Goal: Task Accomplishment & Management: Manage account settings

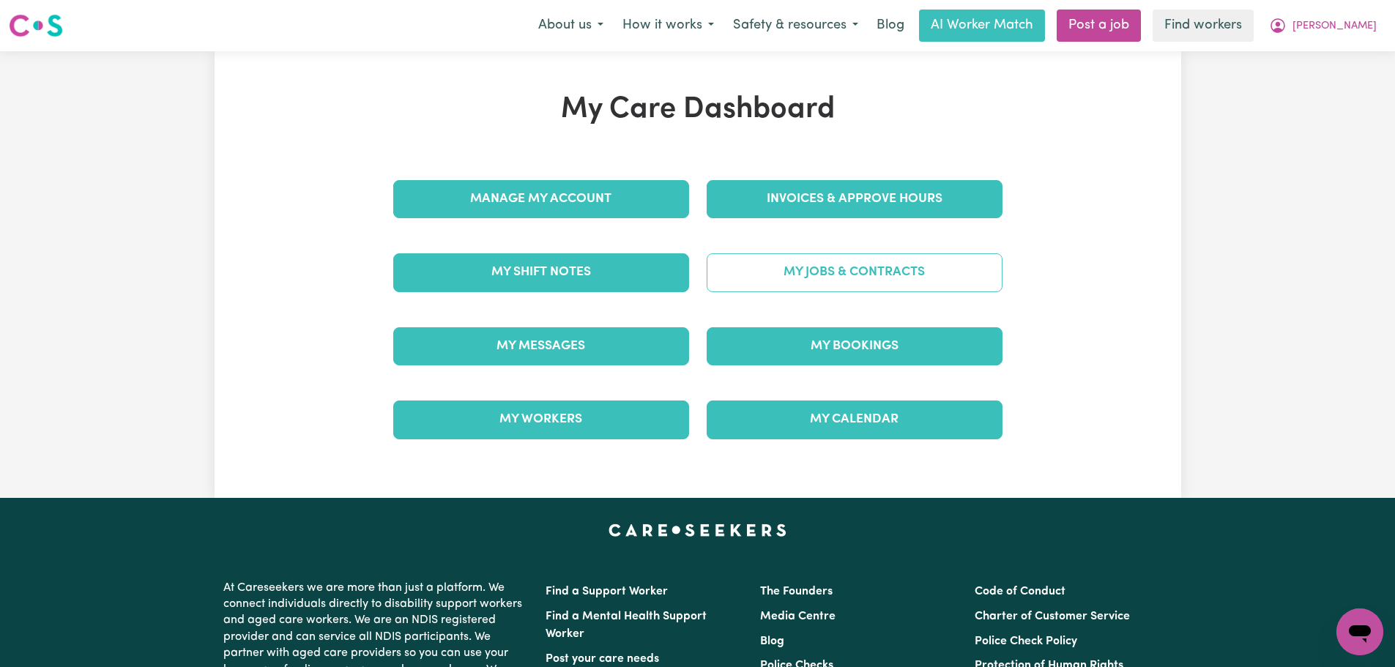
click at [826, 281] on link "My Jobs & Contracts" at bounding box center [855, 272] width 296 height 38
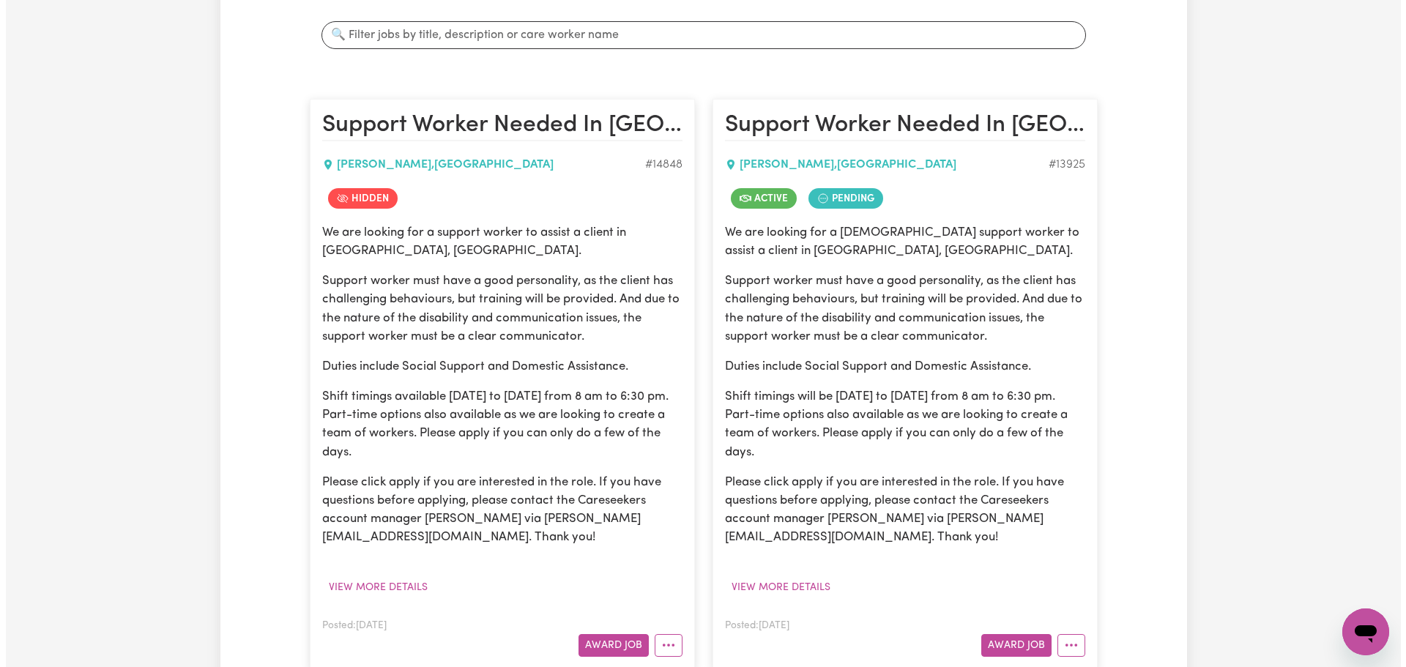
scroll to position [439, 0]
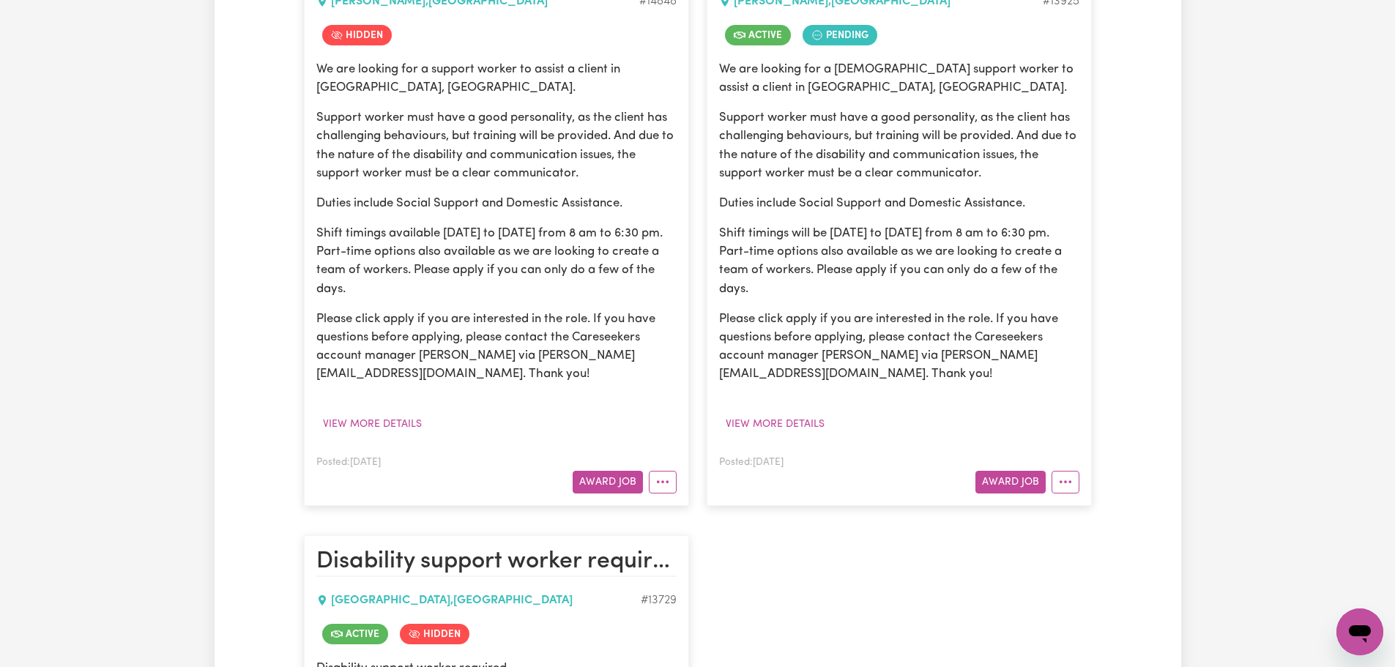
click at [1080, 484] on article "Support Worker Needed In [GEOGRAPHIC_DATA], [GEOGRAPHIC_DATA] [GEOGRAPHIC_DATA]…" at bounding box center [899, 221] width 385 height 570
click at [1077, 497] on article "Support Worker Needed In [GEOGRAPHIC_DATA], [GEOGRAPHIC_DATA] [GEOGRAPHIC_DATA]…" at bounding box center [899, 221] width 385 height 570
click at [1072, 487] on icon "More options" at bounding box center [1065, 482] width 15 height 15
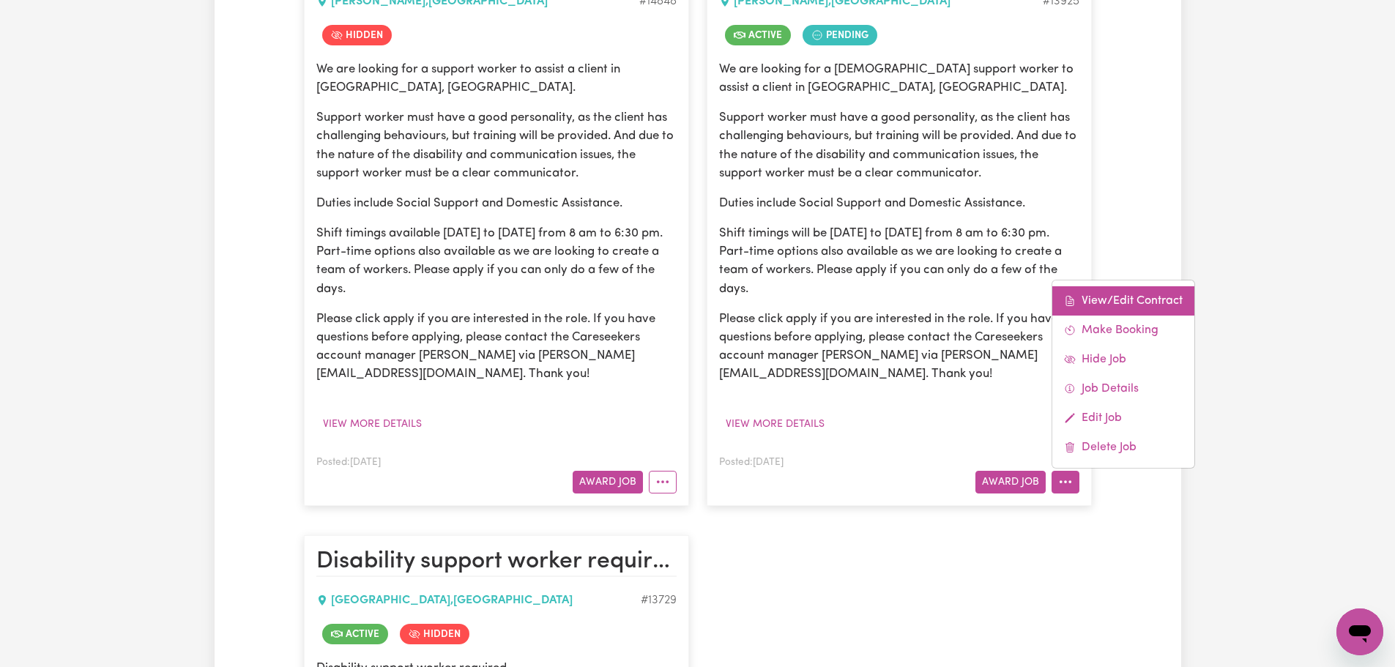
click at [1120, 299] on link "View/Edit Contract" at bounding box center [1124, 300] width 142 height 29
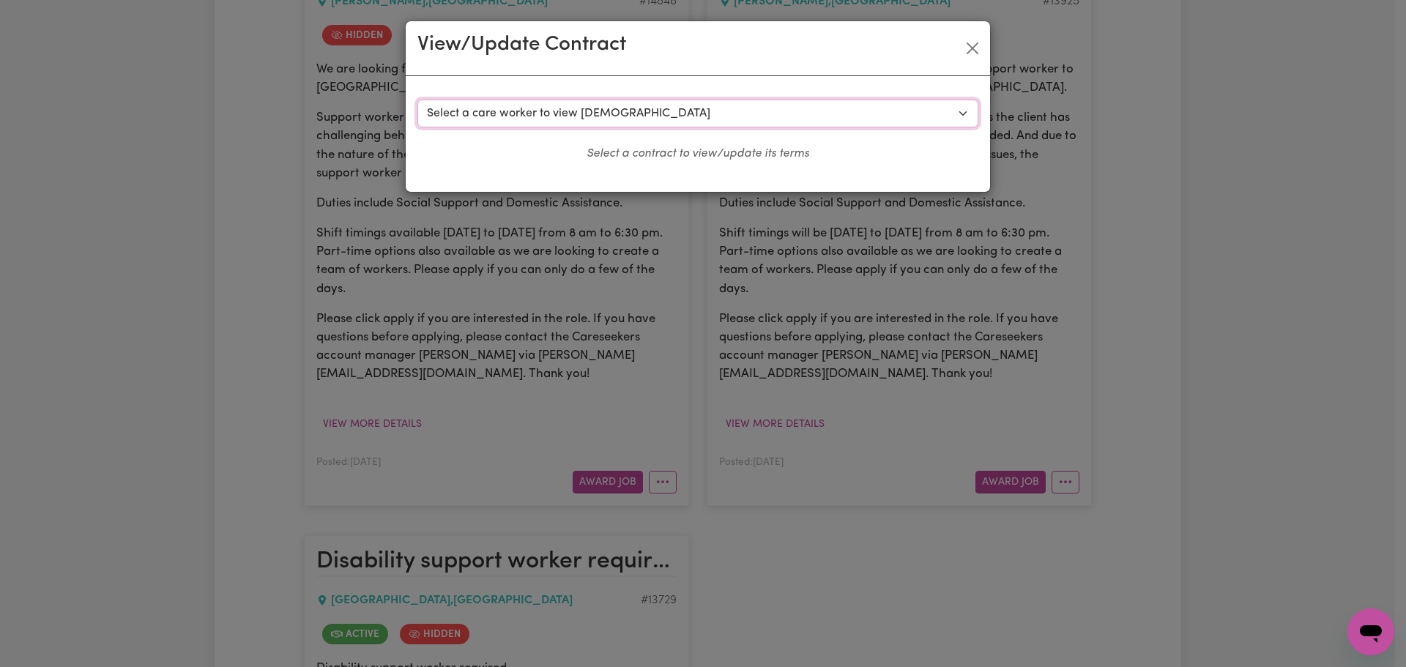
click at [650, 108] on select "Select a care worker to view [DEMOGRAPHIC_DATA] #10385 - [PERSON_NAME] (contrac…" at bounding box center [698, 114] width 561 height 28
select select "9997"
click at [418, 100] on select "Select a care worker to view [DEMOGRAPHIC_DATA] #10385 - [PERSON_NAME] (contrac…" at bounding box center [698, 114] width 561 height 28
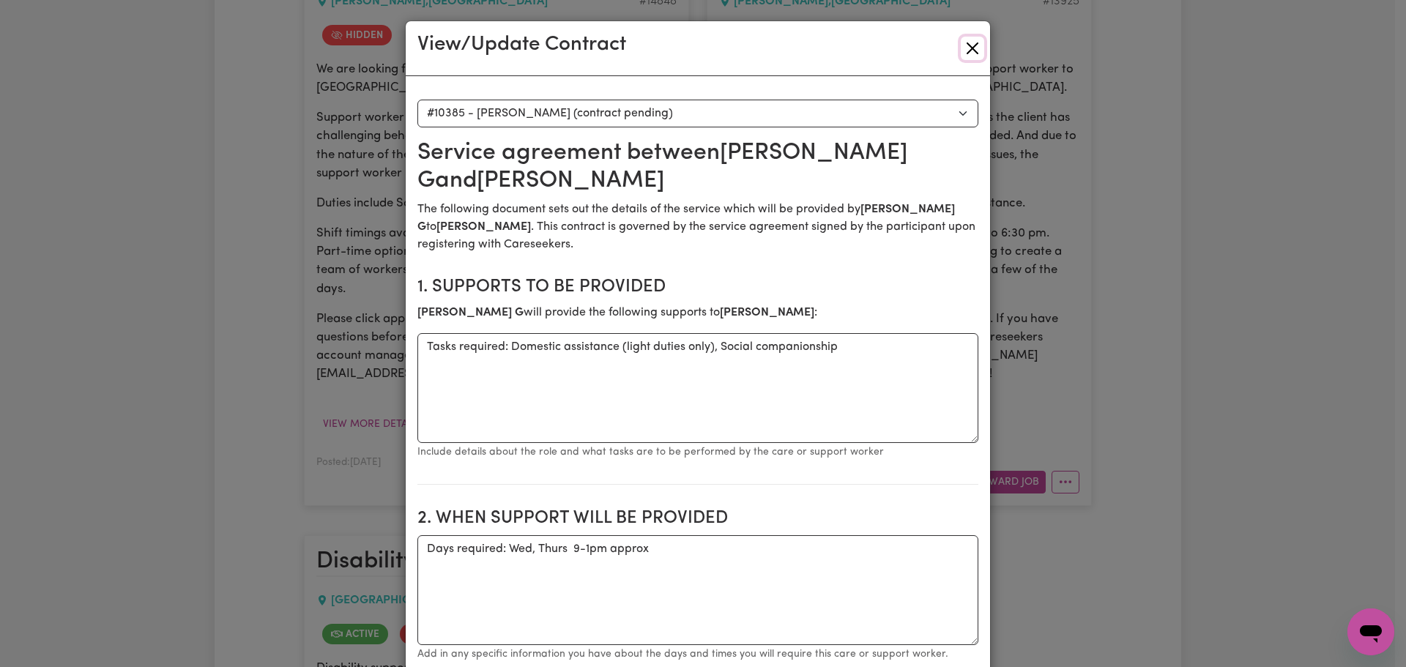
click at [970, 49] on button "Close" at bounding box center [972, 48] width 23 height 23
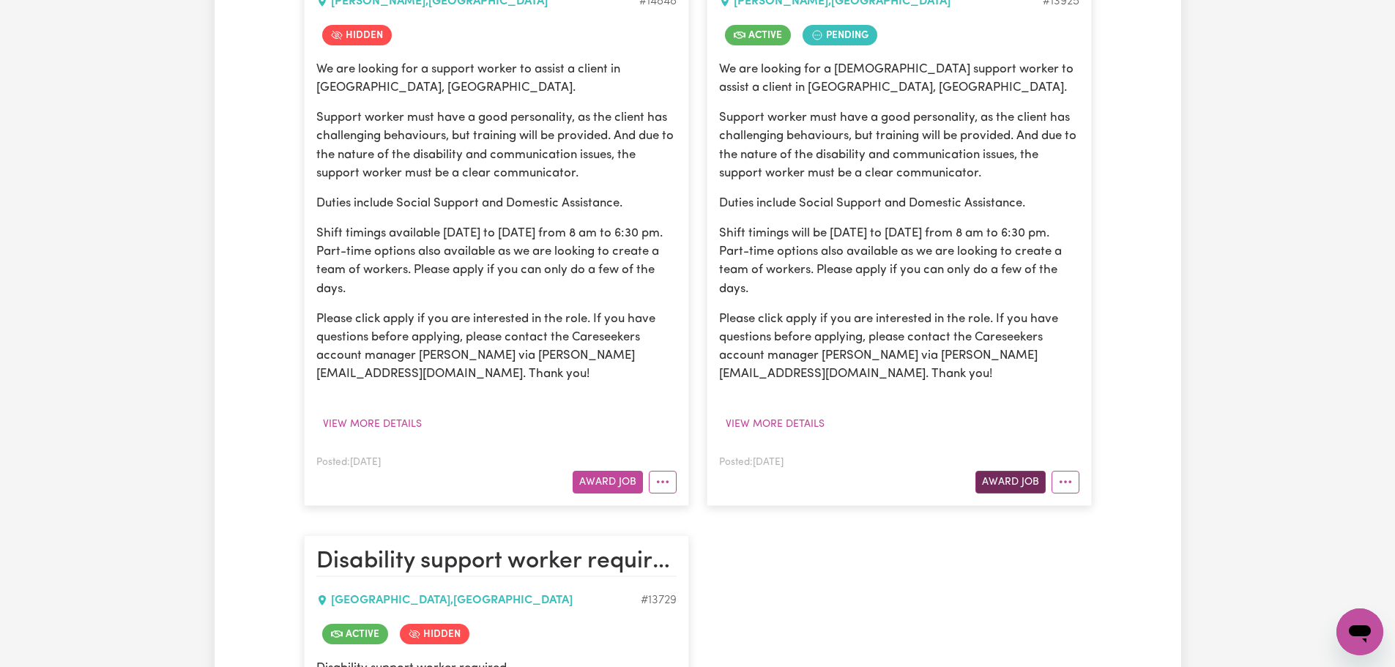
click at [1039, 493] on button "Award Job" at bounding box center [1011, 482] width 70 height 23
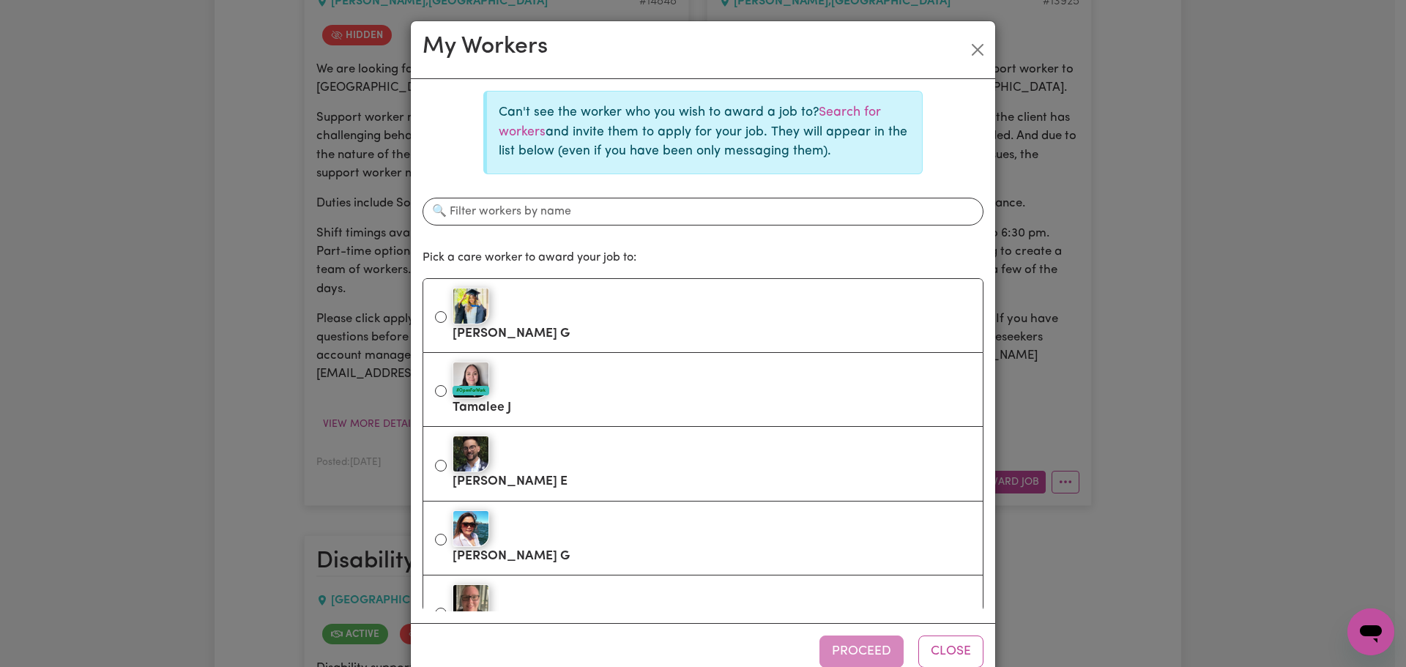
click at [1099, 287] on div "My Workers Can't see the worker who you wish to award a job to? Search for work…" at bounding box center [703, 333] width 1406 height 667
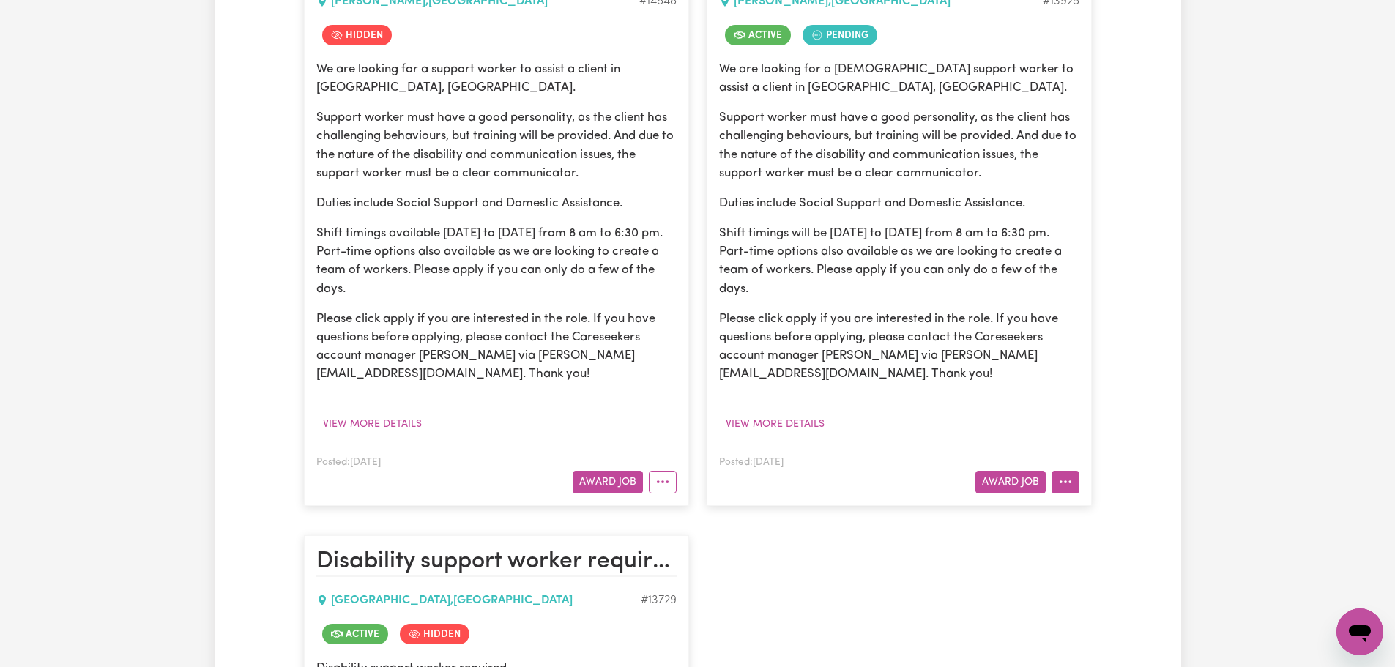
click at [1077, 480] on button "More options" at bounding box center [1066, 482] width 28 height 23
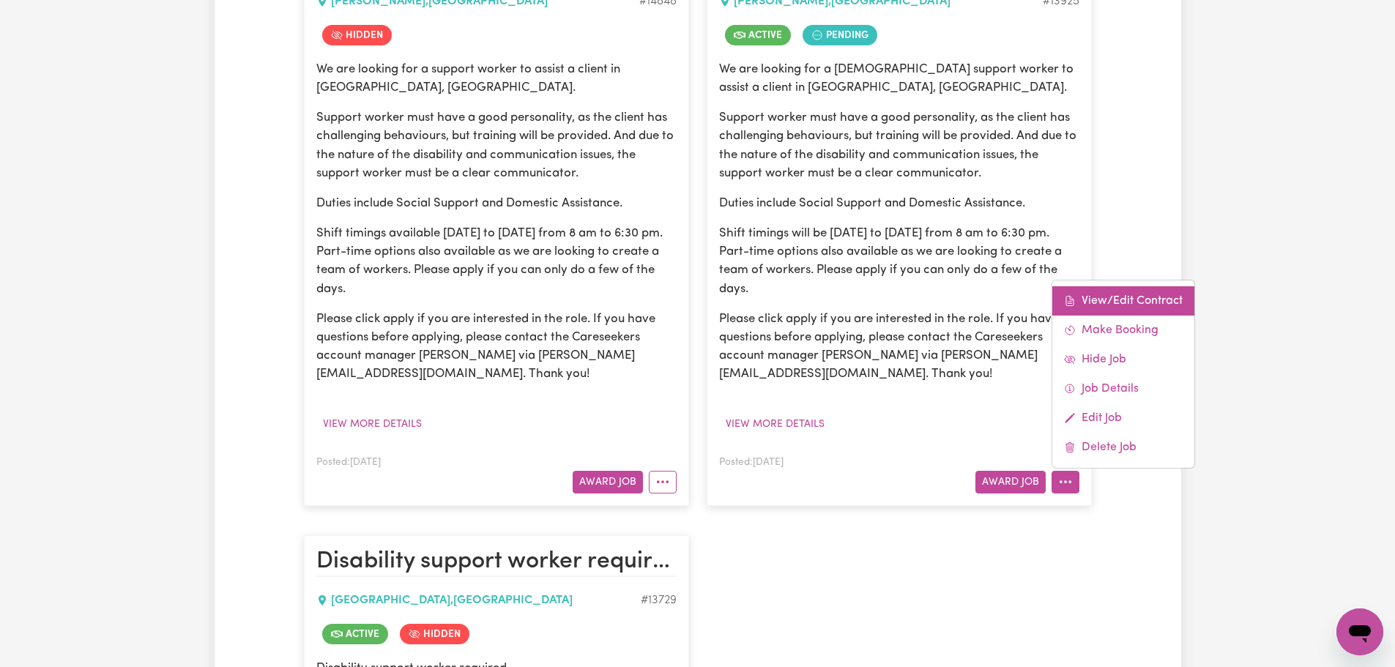
click at [1127, 300] on link "View/Edit Contract" at bounding box center [1124, 300] width 142 height 29
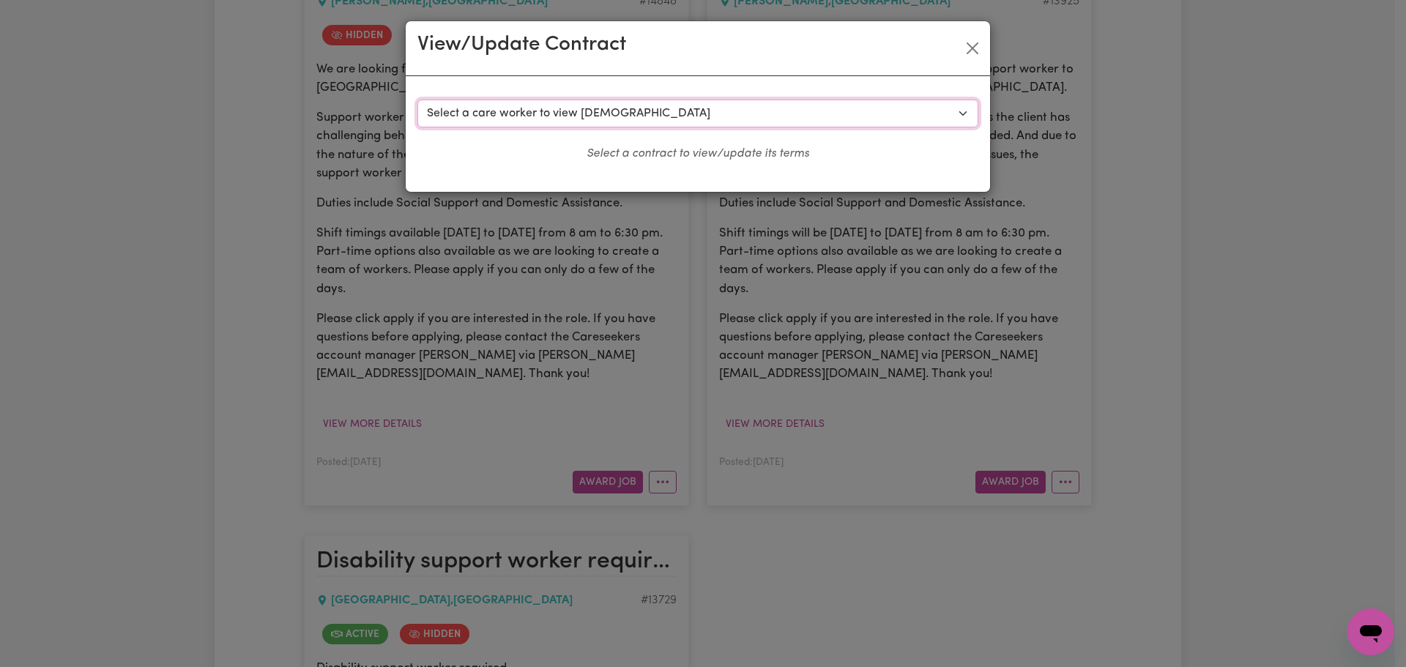
click at [653, 114] on select "Select a care worker to view [DEMOGRAPHIC_DATA] #10385 - [PERSON_NAME] (contrac…" at bounding box center [698, 114] width 561 height 28
select select "10130"
click at [418, 100] on select "Select a care worker to view [DEMOGRAPHIC_DATA] #10385 - [PERSON_NAME] (contrac…" at bounding box center [698, 114] width 561 height 28
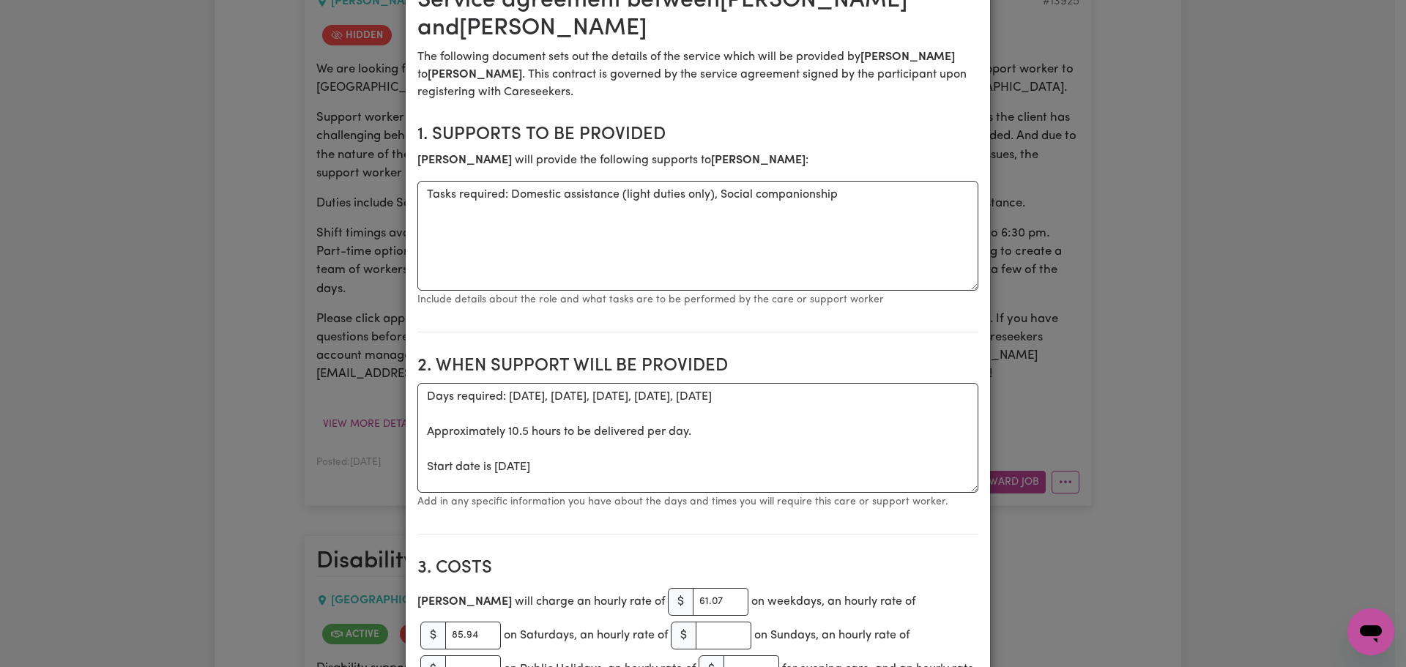
scroll to position [0, 0]
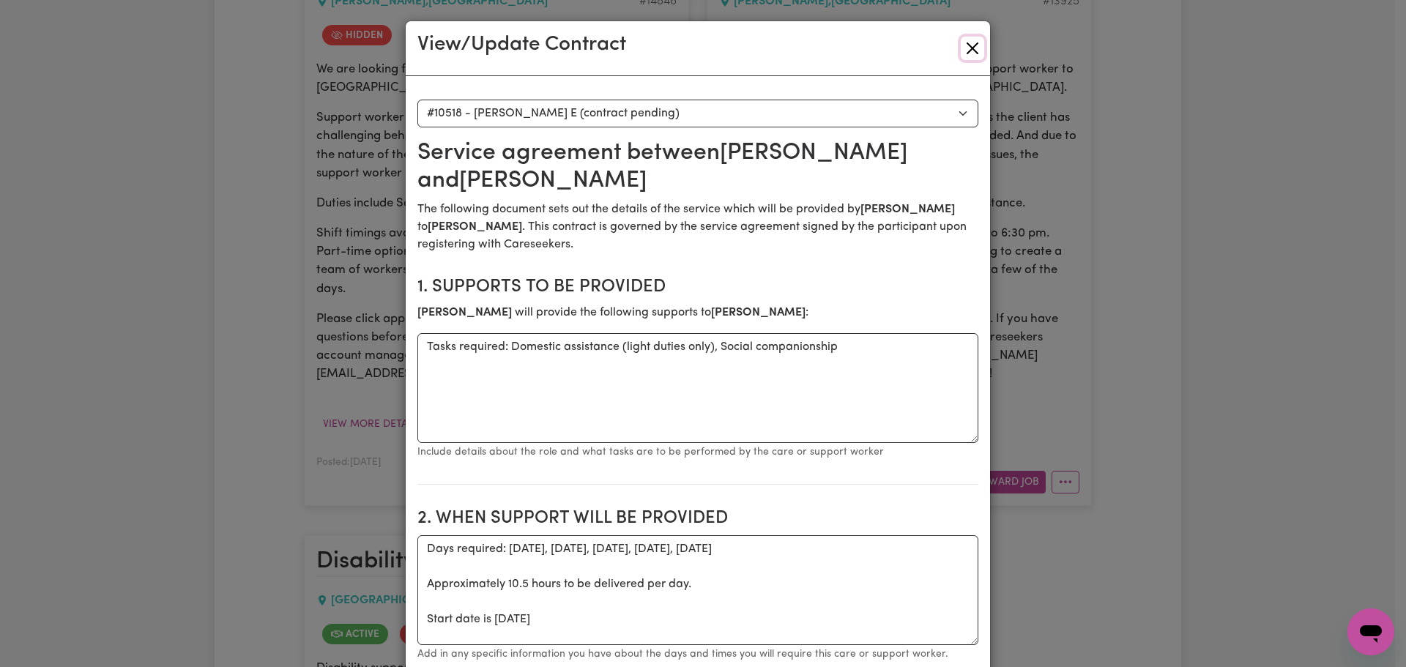
click at [966, 48] on button "Close" at bounding box center [972, 48] width 23 height 23
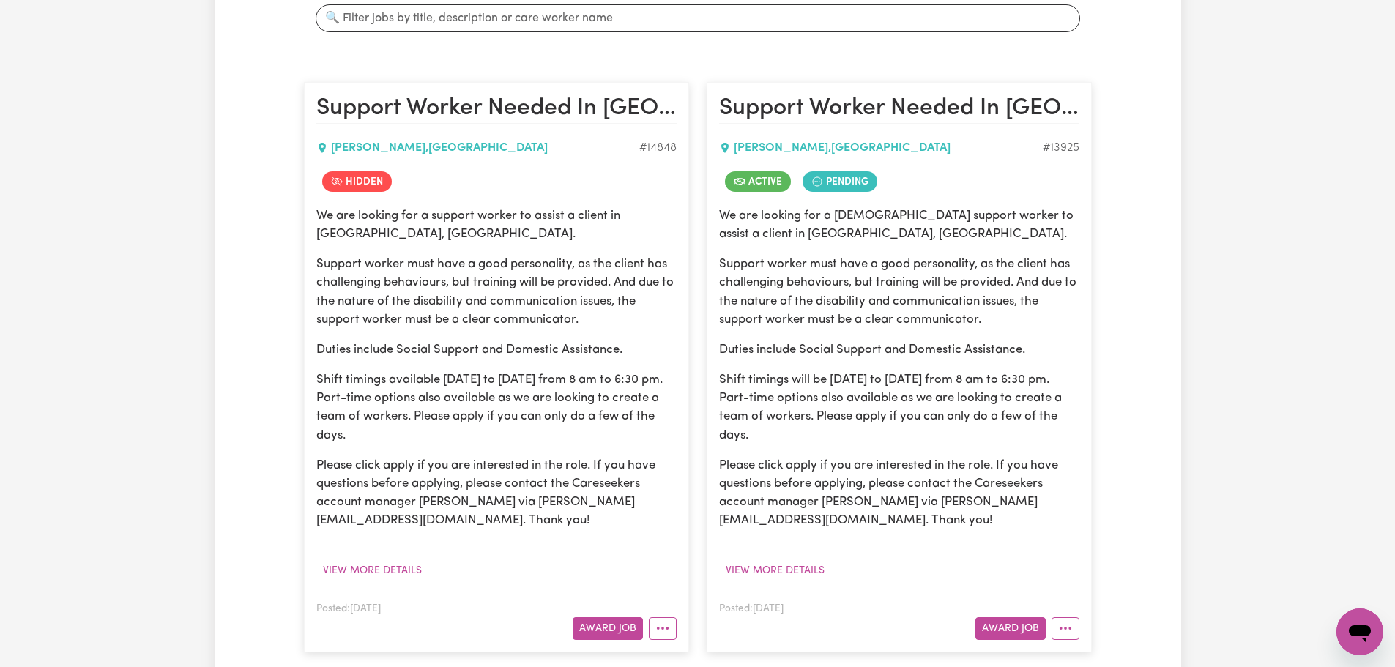
scroll to position [659, 0]
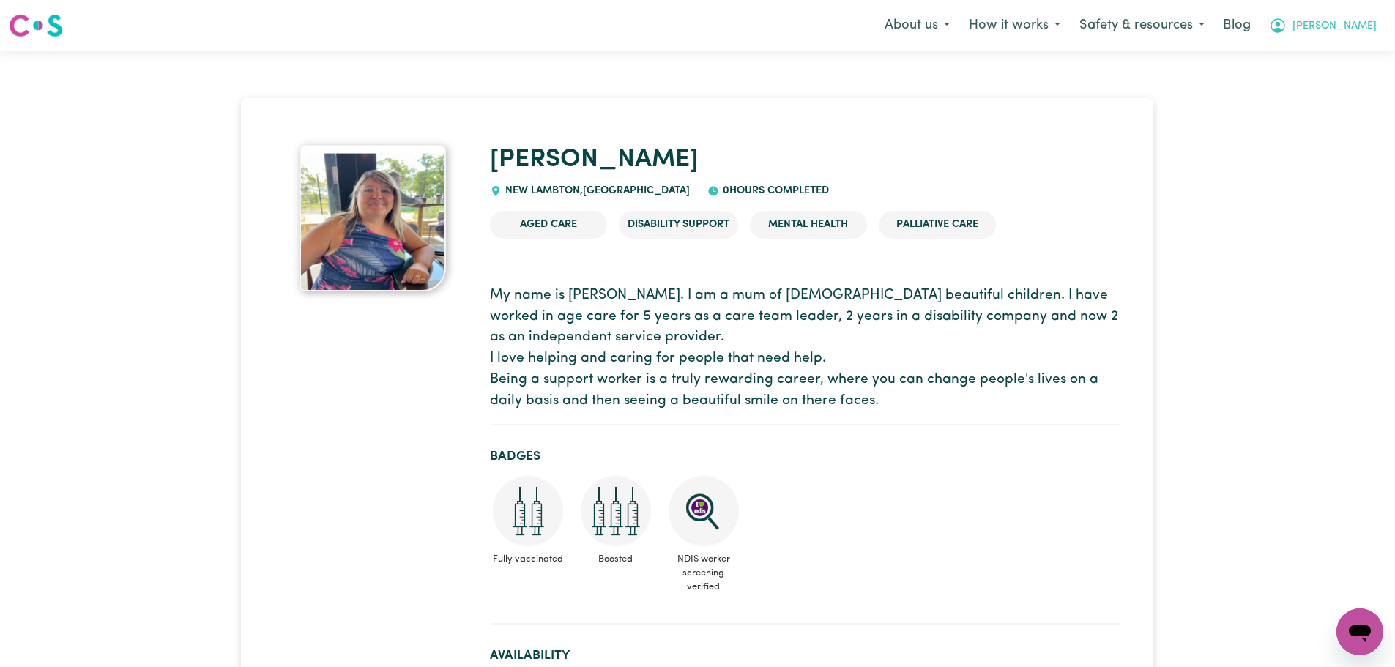
click at [1361, 29] on span "Lindsay" at bounding box center [1335, 26] width 84 height 16
click at [1329, 84] on link "Logout" at bounding box center [1328, 84] width 116 height 28
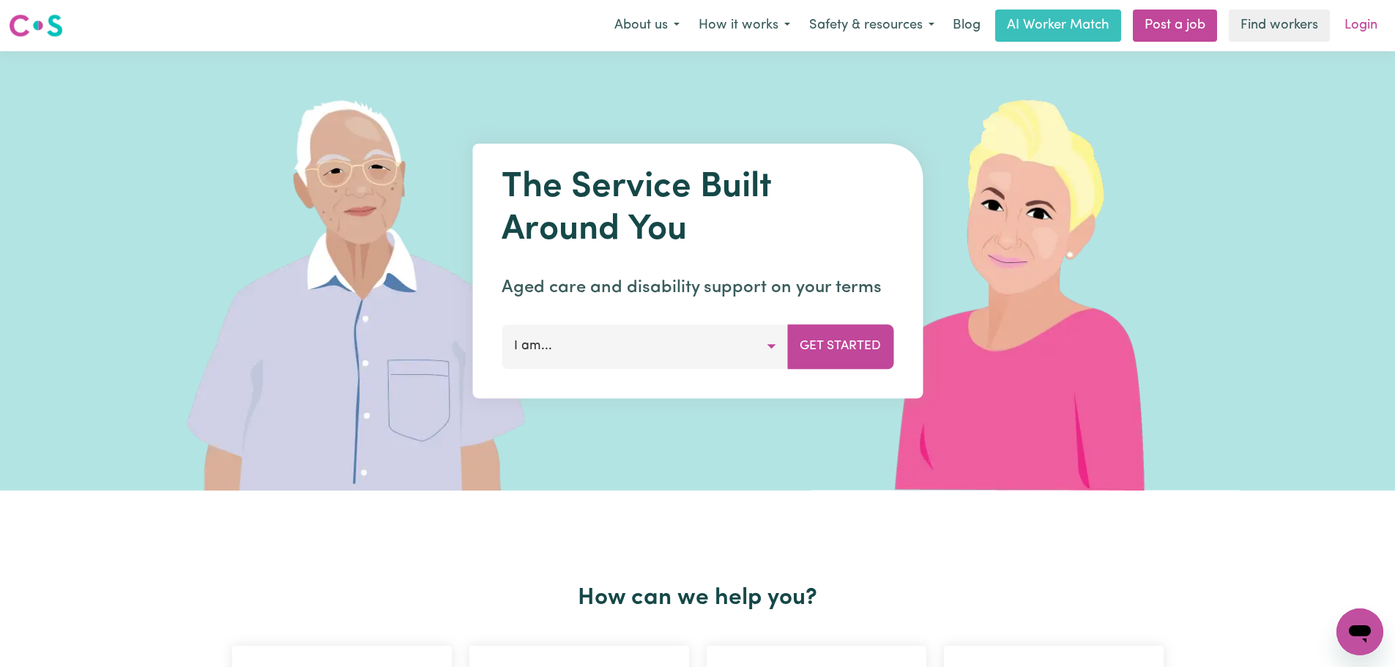
click at [1369, 21] on link "Login" at bounding box center [1361, 26] width 51 height 32
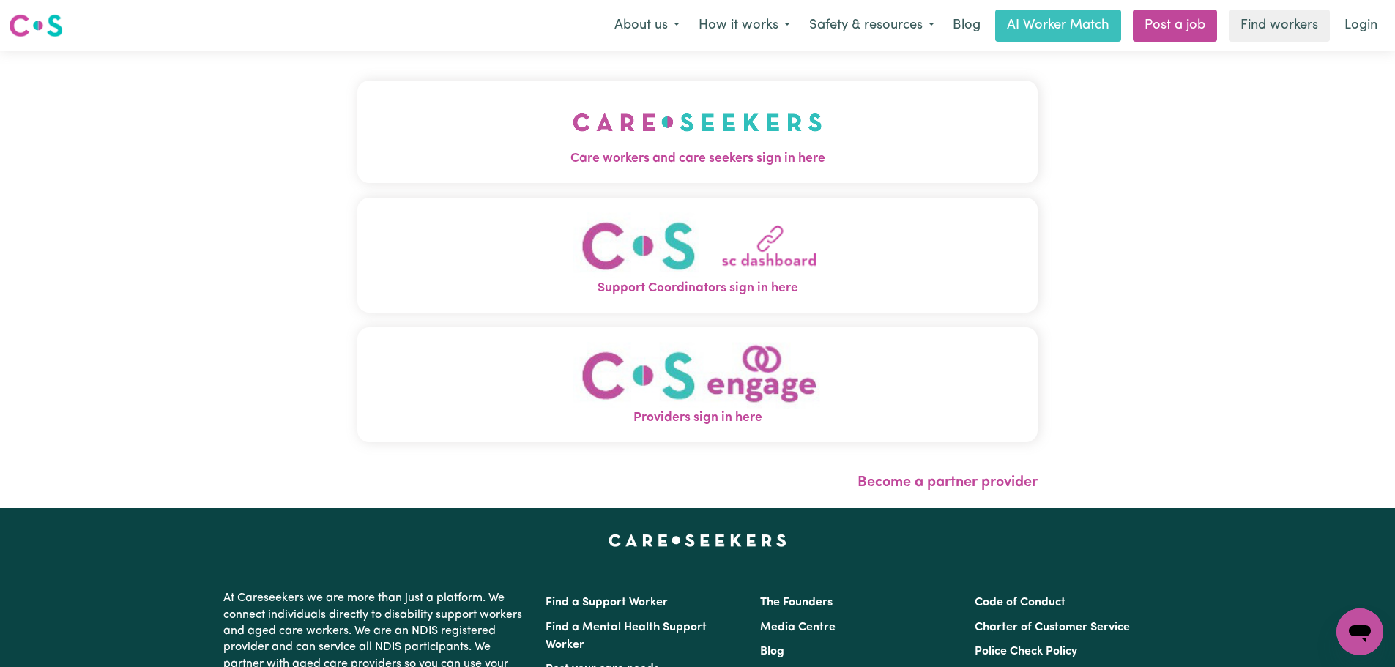
click at [573, 149] on img "Care workers and care seekers sign in here" at bounding box center [698, 122] width 250 height 54
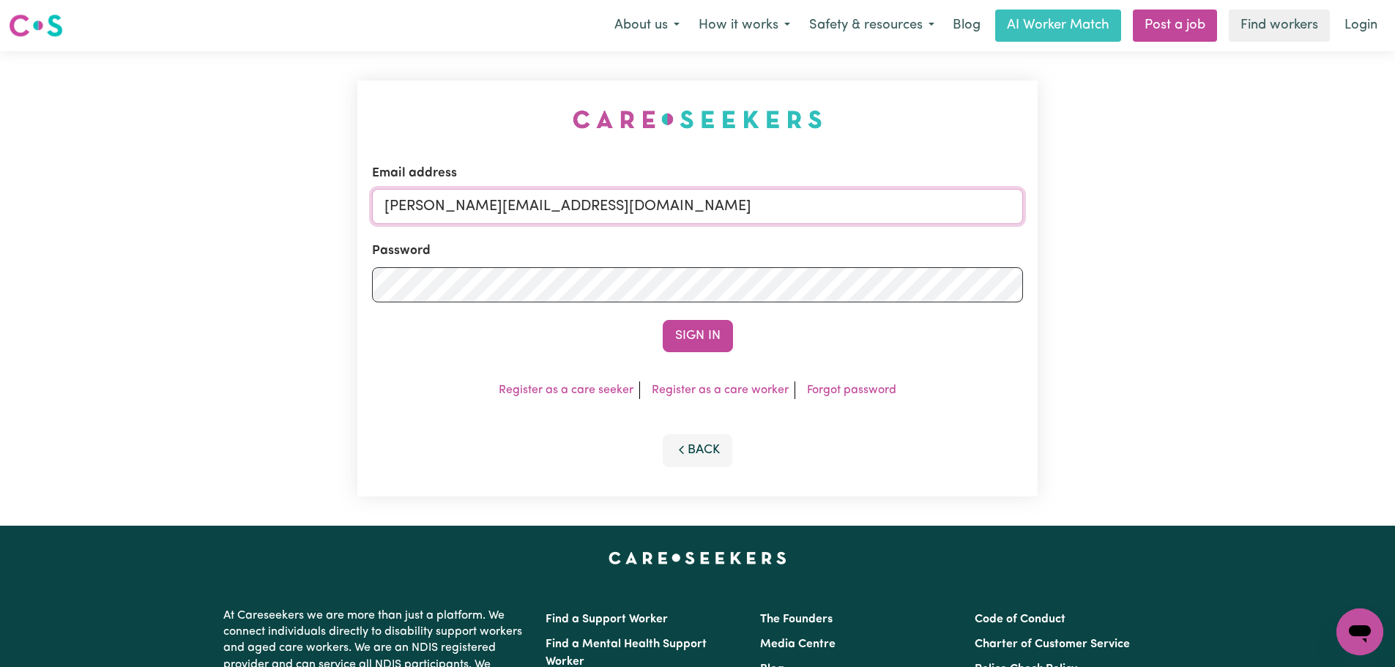
click at [690, 215] on input "lindsay+engage@careseekers.com.au" at bounding box center [697, 206] width 651 height 35
drag, startPoint x: 762, startPoint y: 208, endPoint x: 457, endPoint y: 202, distance: 305.5
click at [457, 202] on input "superuser~lindsay.jo.hayes@gmail.com" at bounding box center [697, 206] width 651 height 35
type input "superuser~lindsay.jo.hayes@gmail.com"
click at [694, 344] on button "Sign In" at bounding box center [698, 336] width 70 height 32
